Goal: Find specific page/section: Find specific page/section

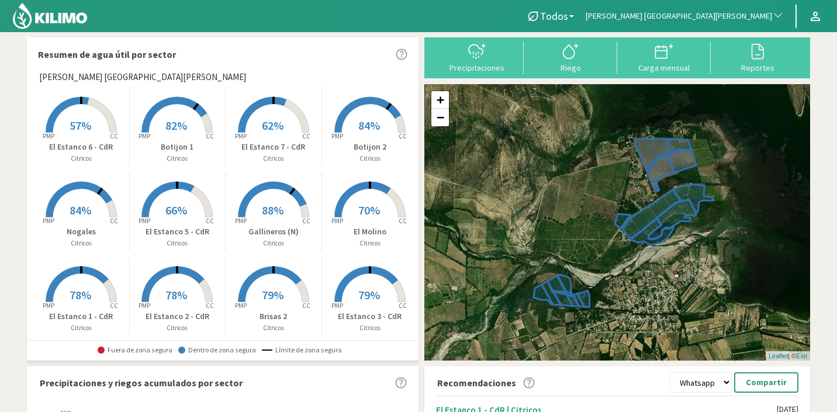
click at [742, 17] on span "[PERSON_NAME] [GEOGRAPHIC_DATA][PERSON_NAME]" at bounding box center [679, 17] width 186 height 12
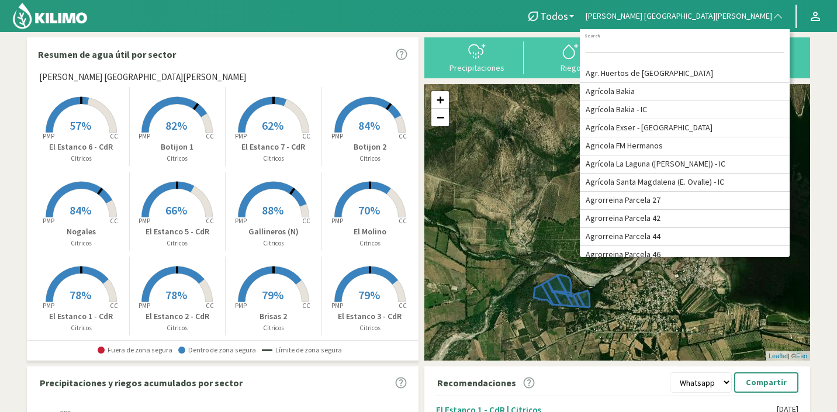
click at [735, 49] on input at bounding box center [685, 47] width 198 height 12
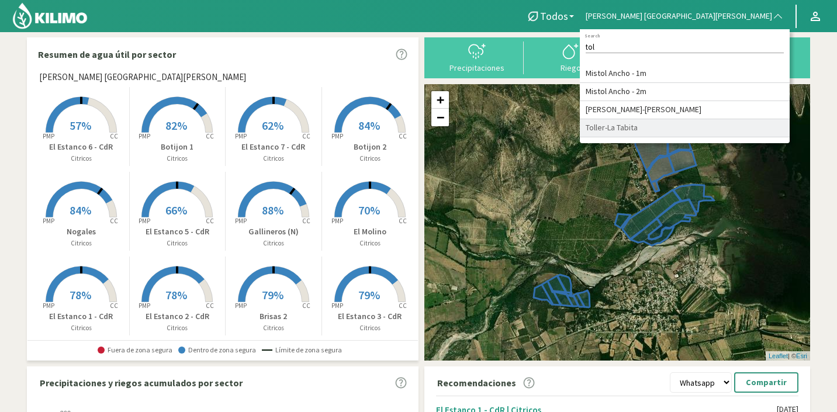
type input "tol"
click at [772, 128] on li "Toller-La Tabita" at bounding box center [685, 128] width 210 height 18
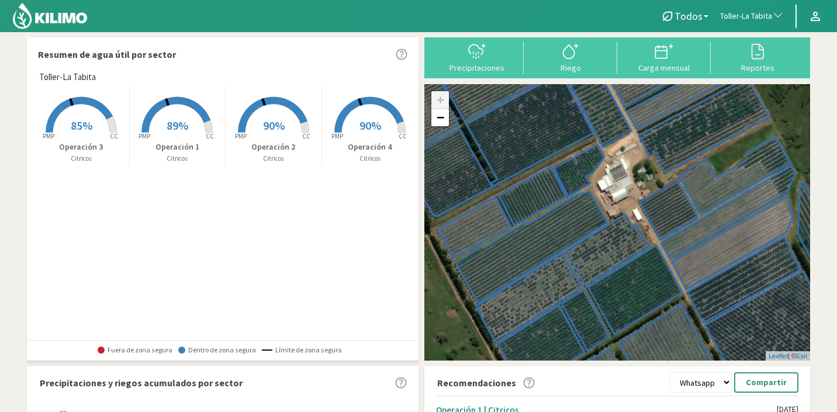
click at [386, 125] on rect at bounding box center [370, 134] width 94 height 94
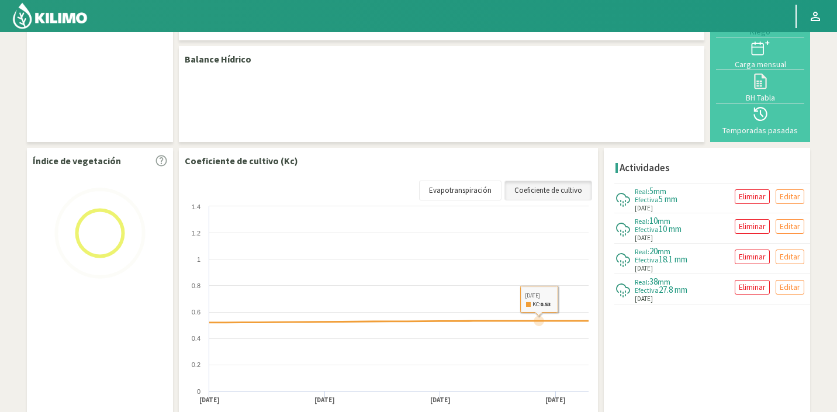
scroll to position [140, 0]
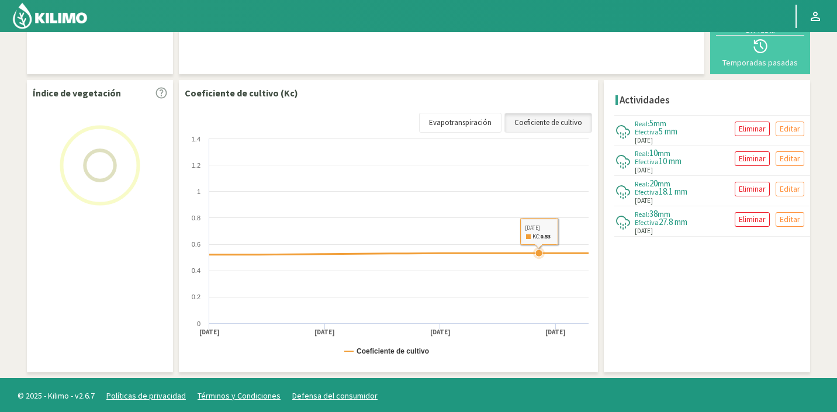
select select "275: Object"
select select "3: Object"
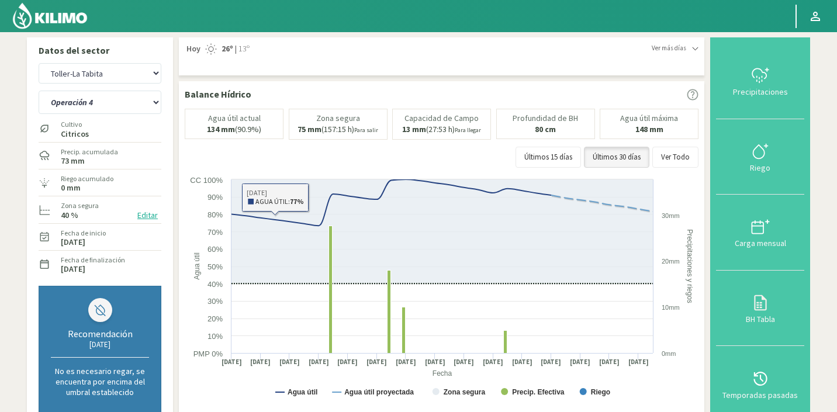
select select "275: Object"
select select "3: Object"
drag, startPoint x: 0, startPoint y: 0, endPoint x: 107, endPoint y: 69, distance: 127.3
click at [107, 70] on select "Agr. Huertos de Chocalan Agrícola [PERSON_NAME][GEOGRAPHIC_DATA] - IC Agrícola …" at bounding box center [100, 73] width 123 height 20
click at [39, 63] on select "Agr. Huertos de Chocalan Agrícola [PERSON_NAME][GEOGRAPHIC_DATA] - IC Agrícola …" at bounding box center [100, 73] width 123 height 20
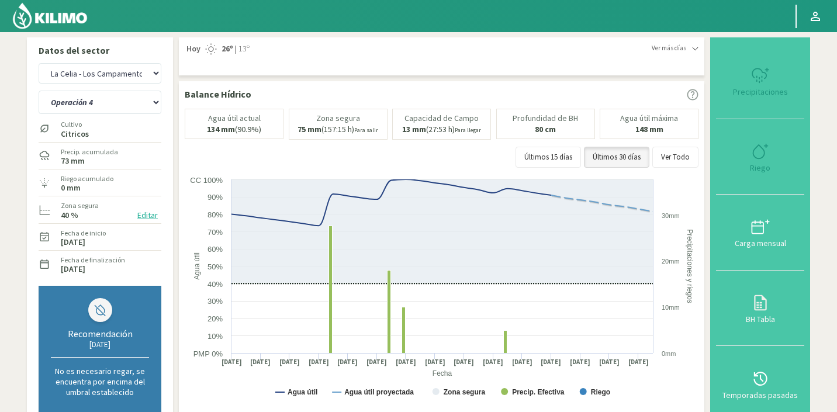
select select "421: Object"
select select "4: Object"
